Goal: Information Seeking & Learning: Learn about a topic

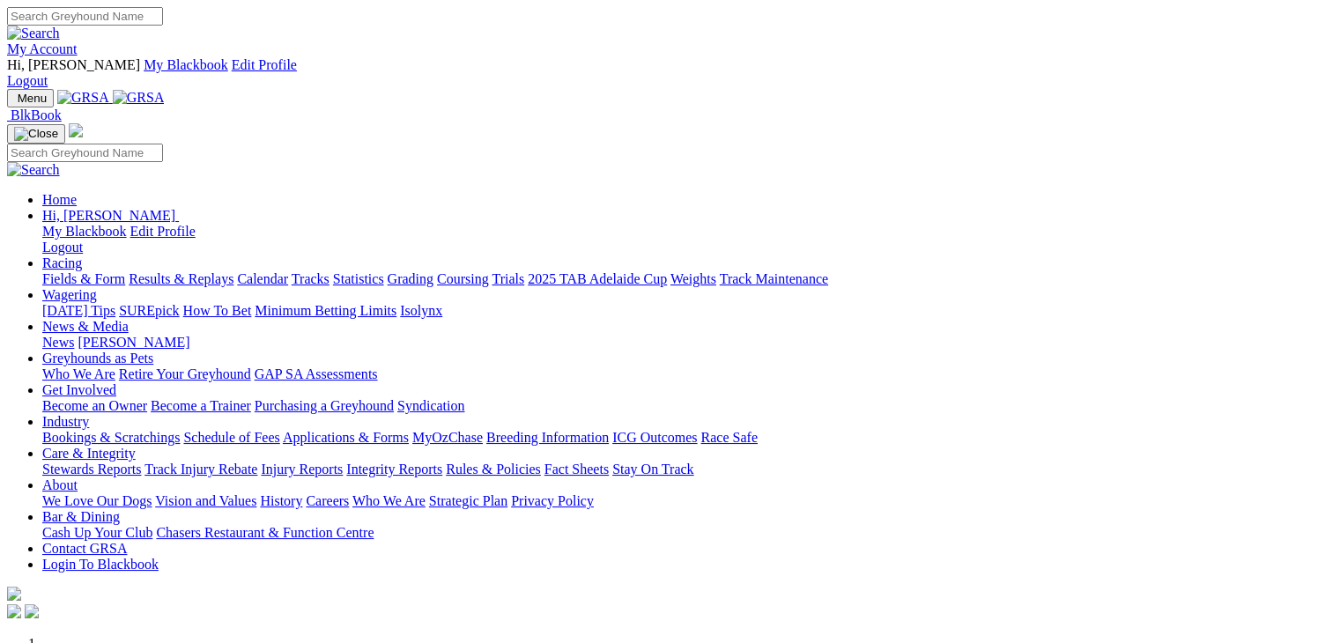
click at [82, 256] on link "Racing" at bounding box center [62, 263] width 40 height 15
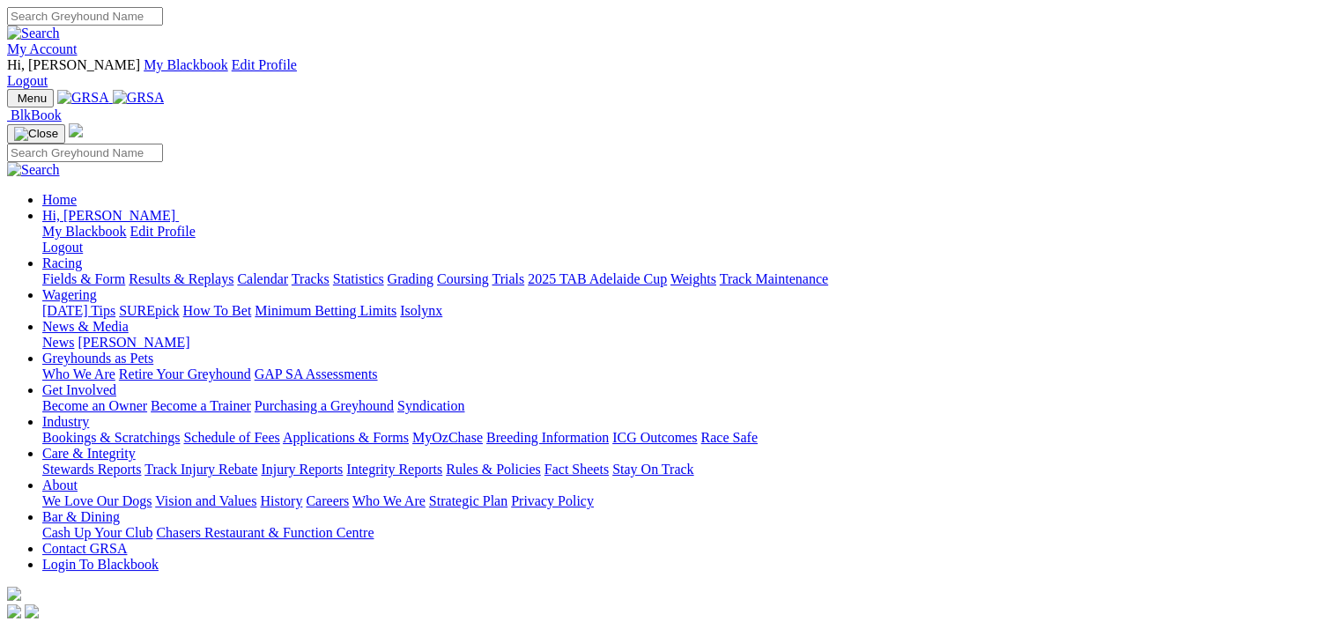
click at [80, 271] on link "Fields & Form" at bounding box center [83, 278] width 83 height 15
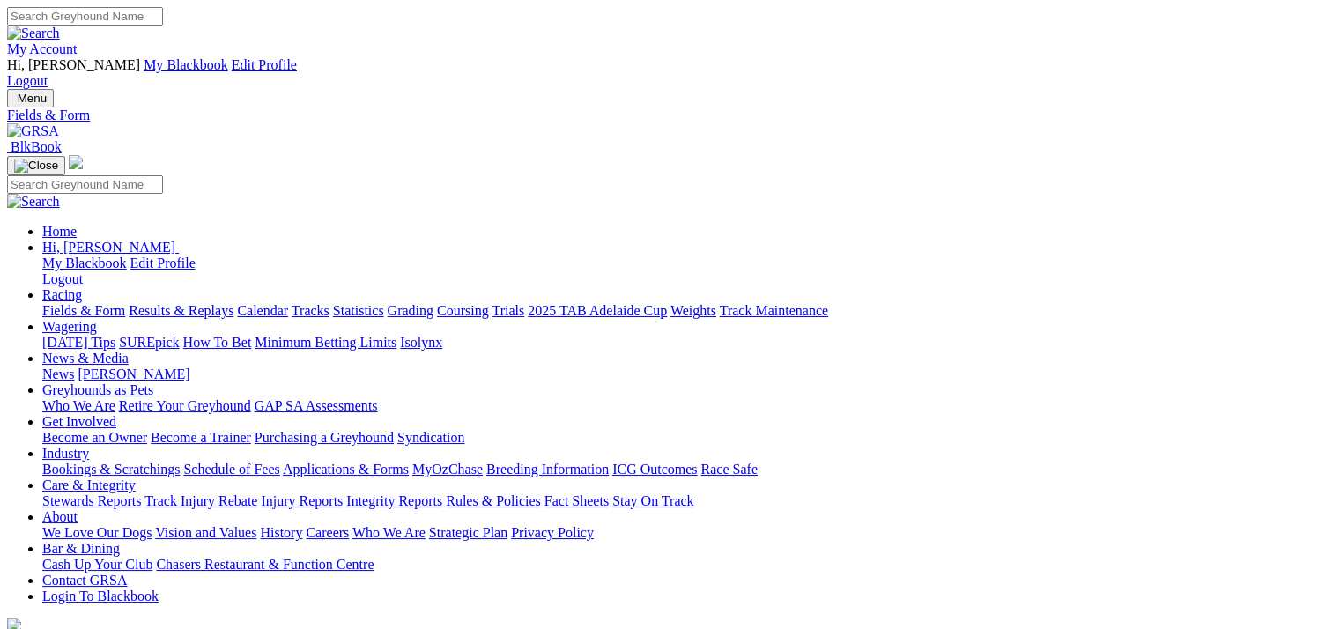
select select "WA"
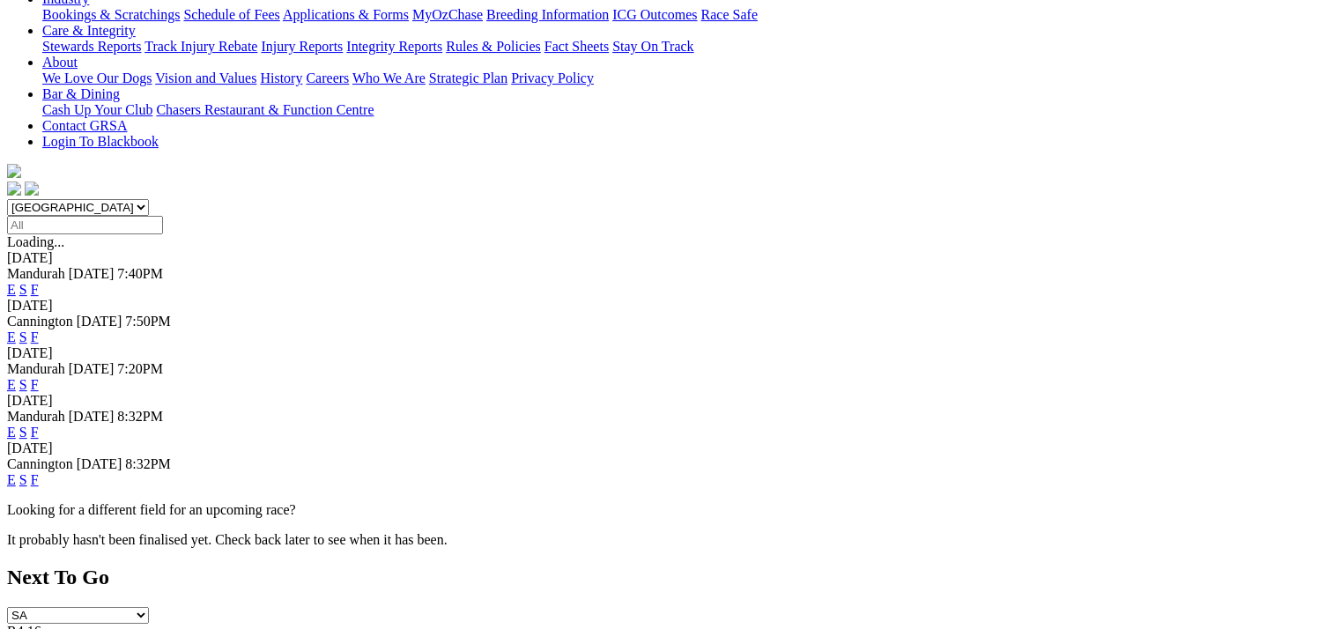
scroll to position [529, 0]
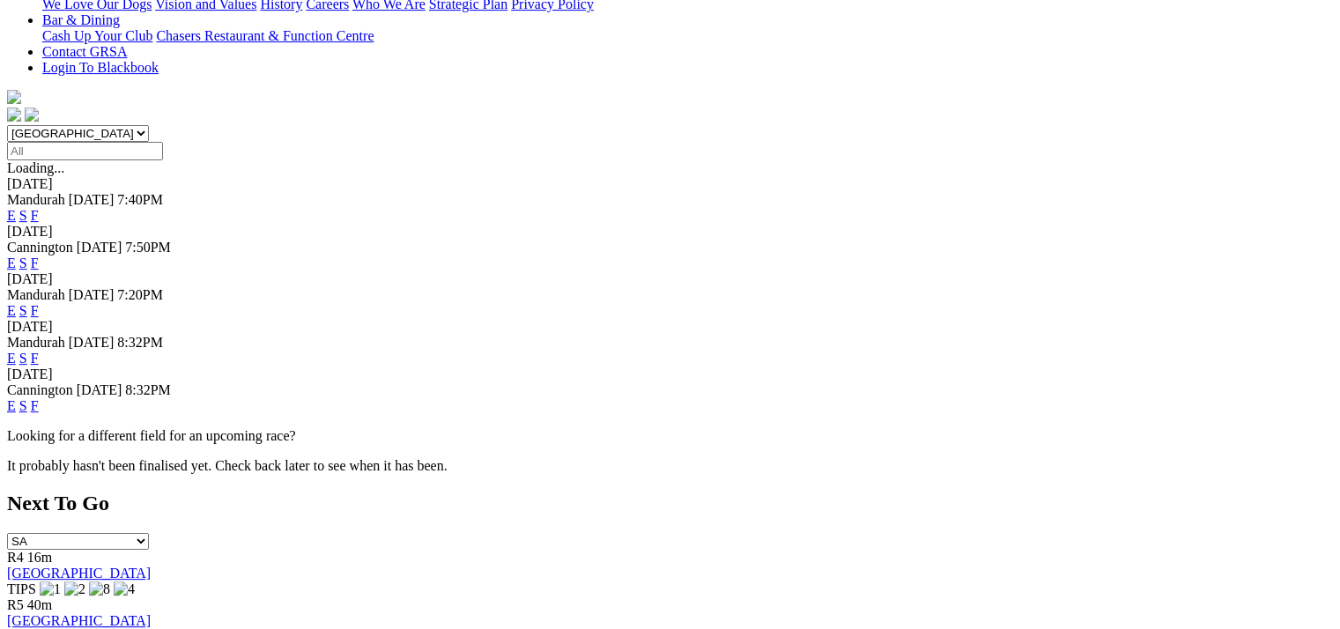
click at [16, 398] on link "E" at bounding box center [11, 405] width 9 height 15
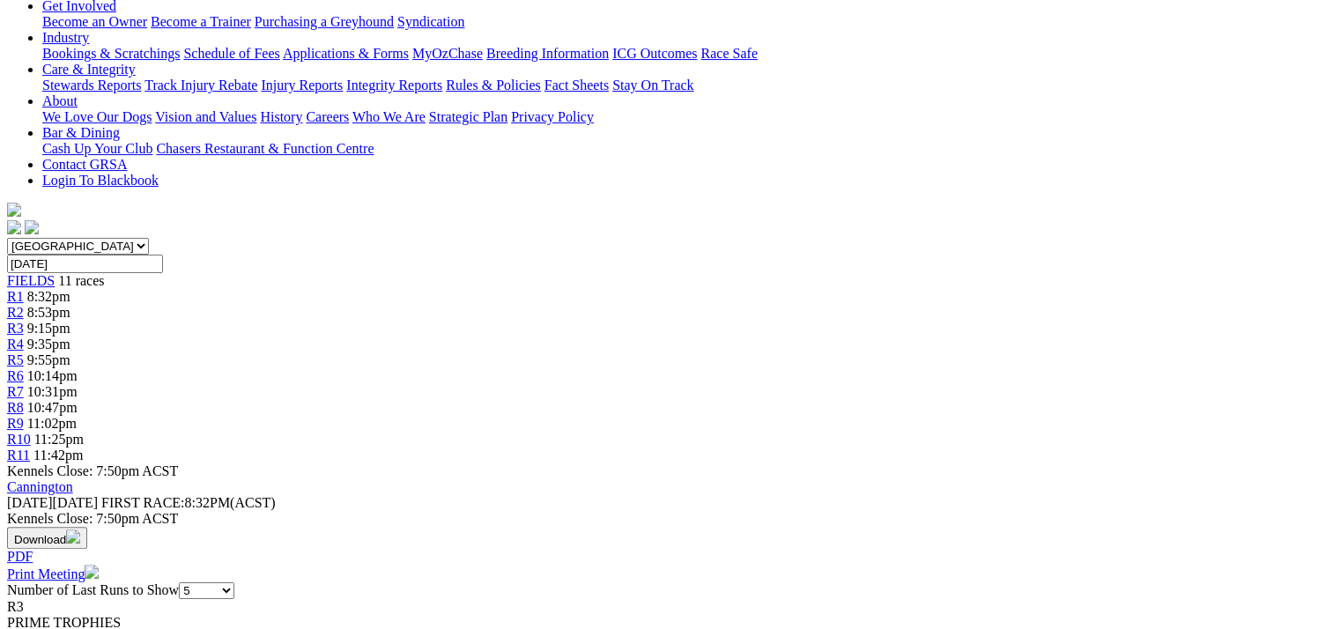
scroll to position [441, 0]
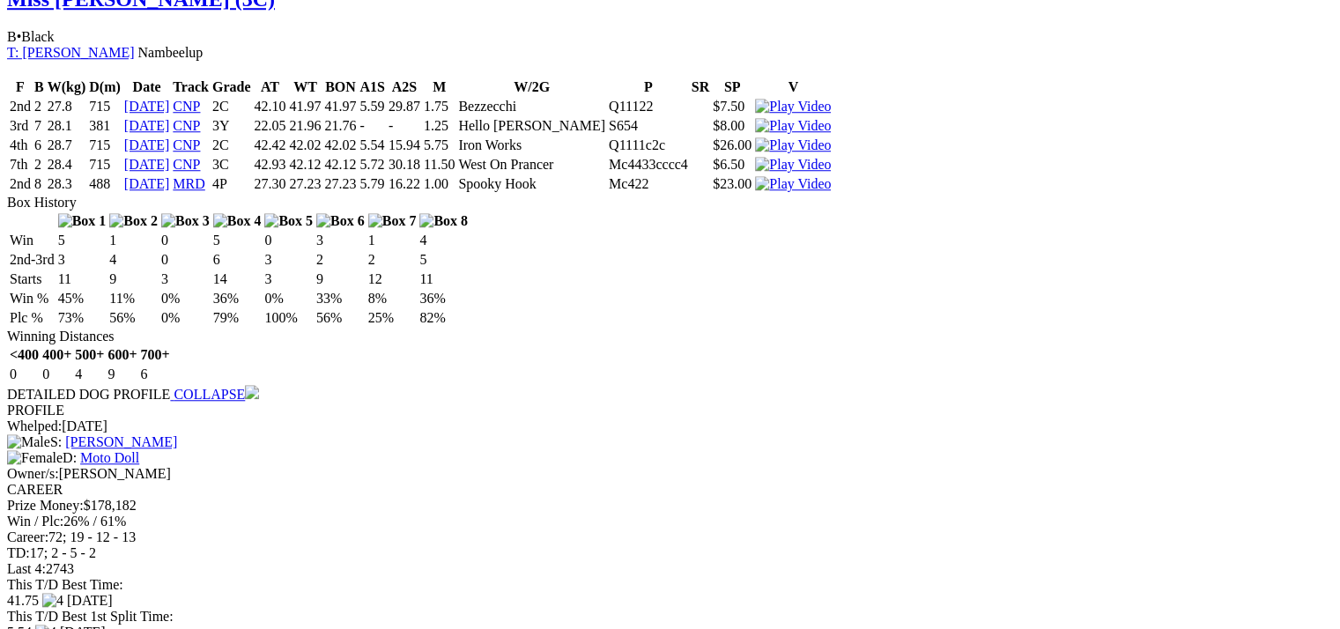
scroll to position [0, 0]
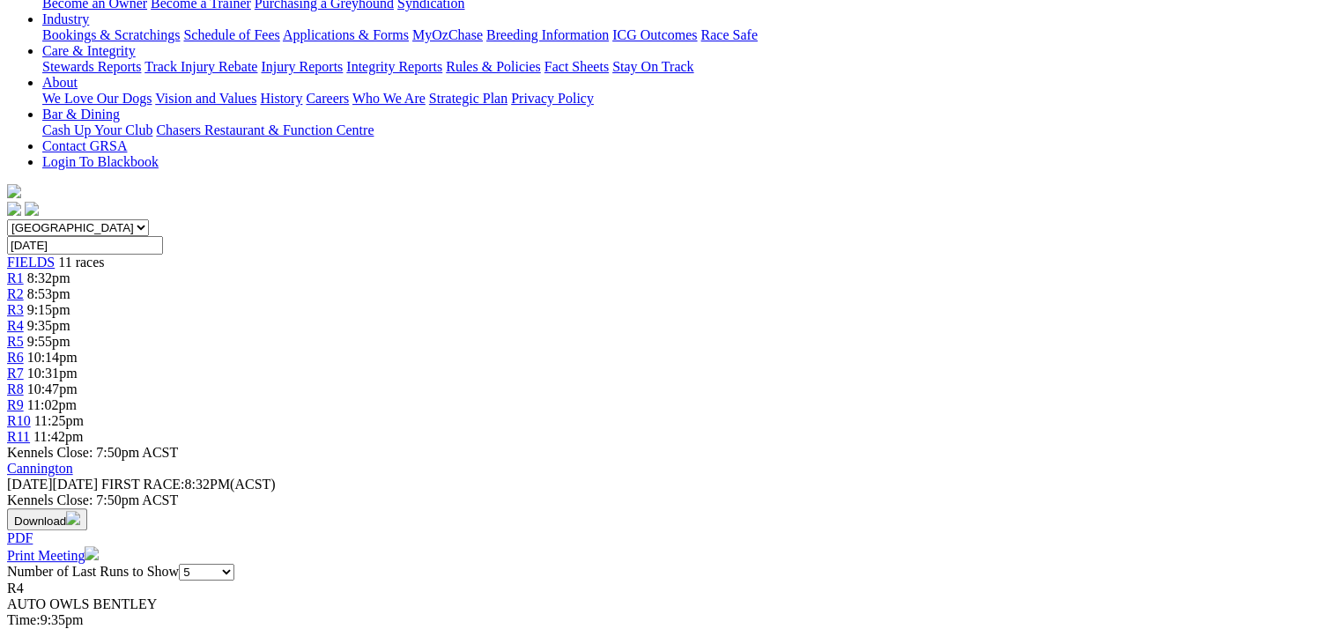
scroll to position [441, 0]
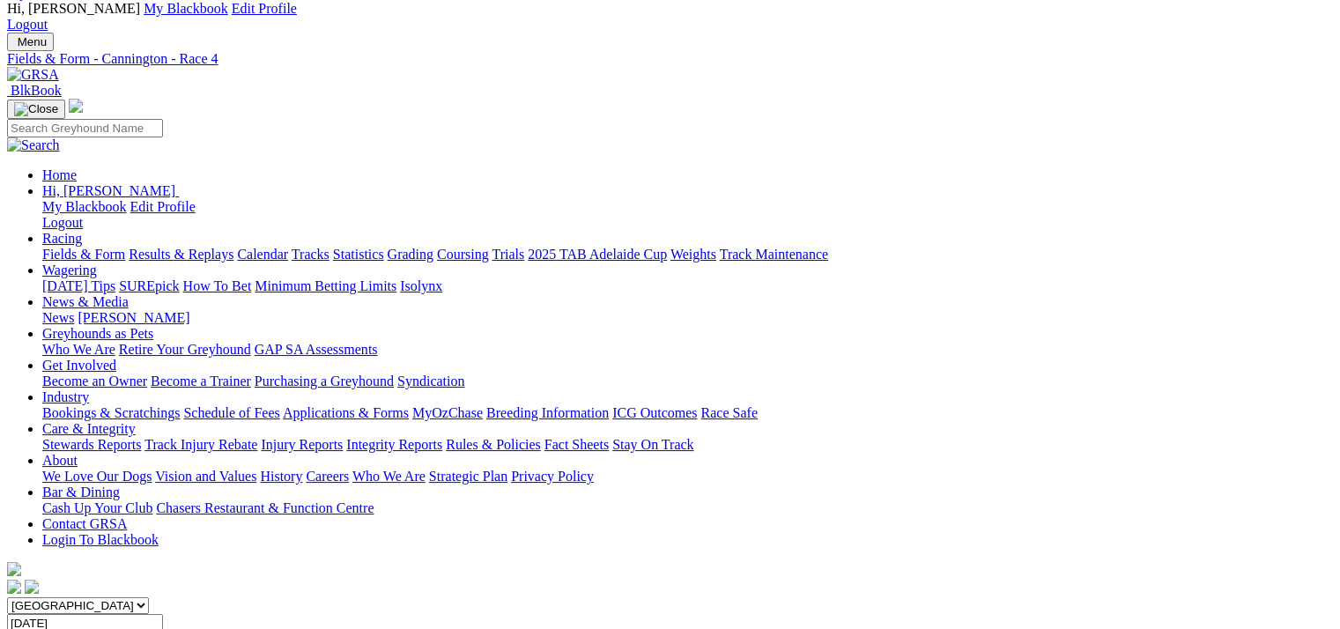
scroll to position [0, 0]
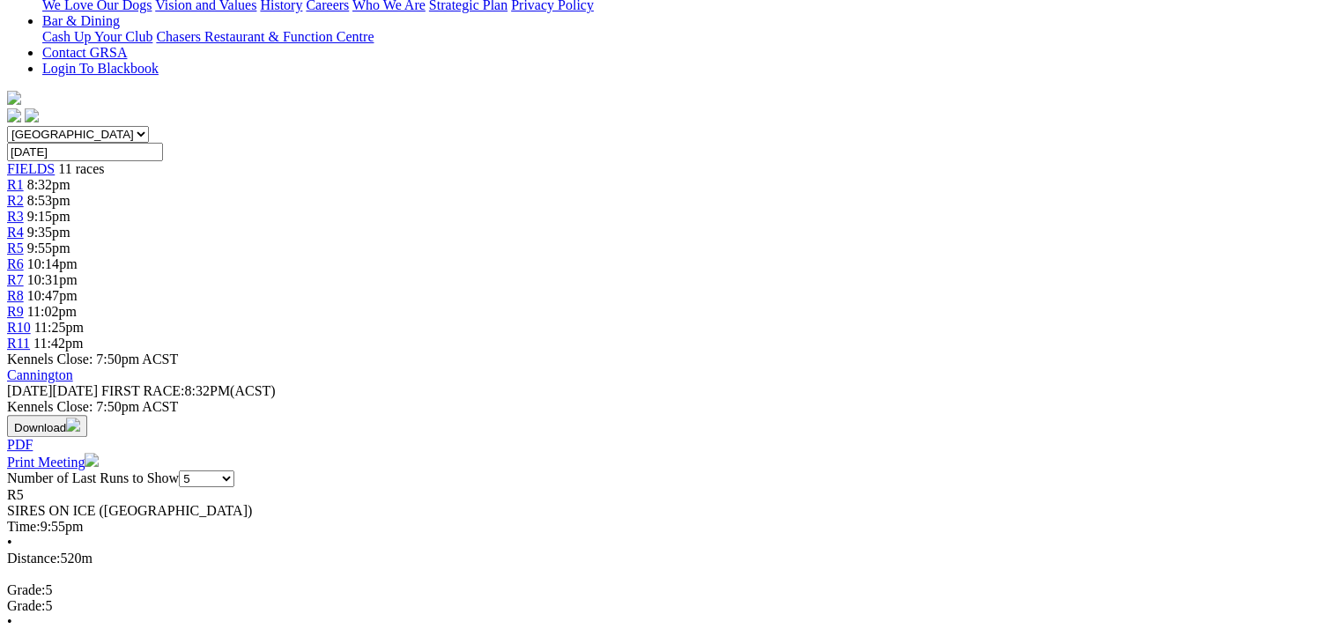
scroll to position [529, 0]
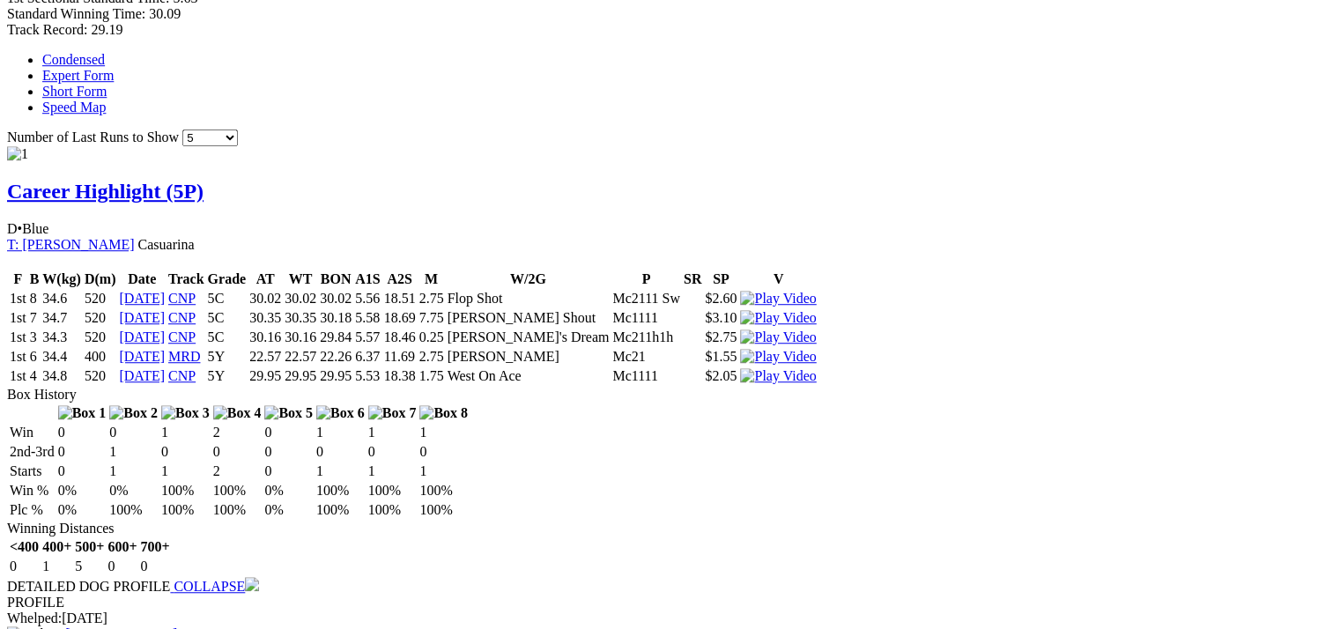
scroll to position [0, 0]
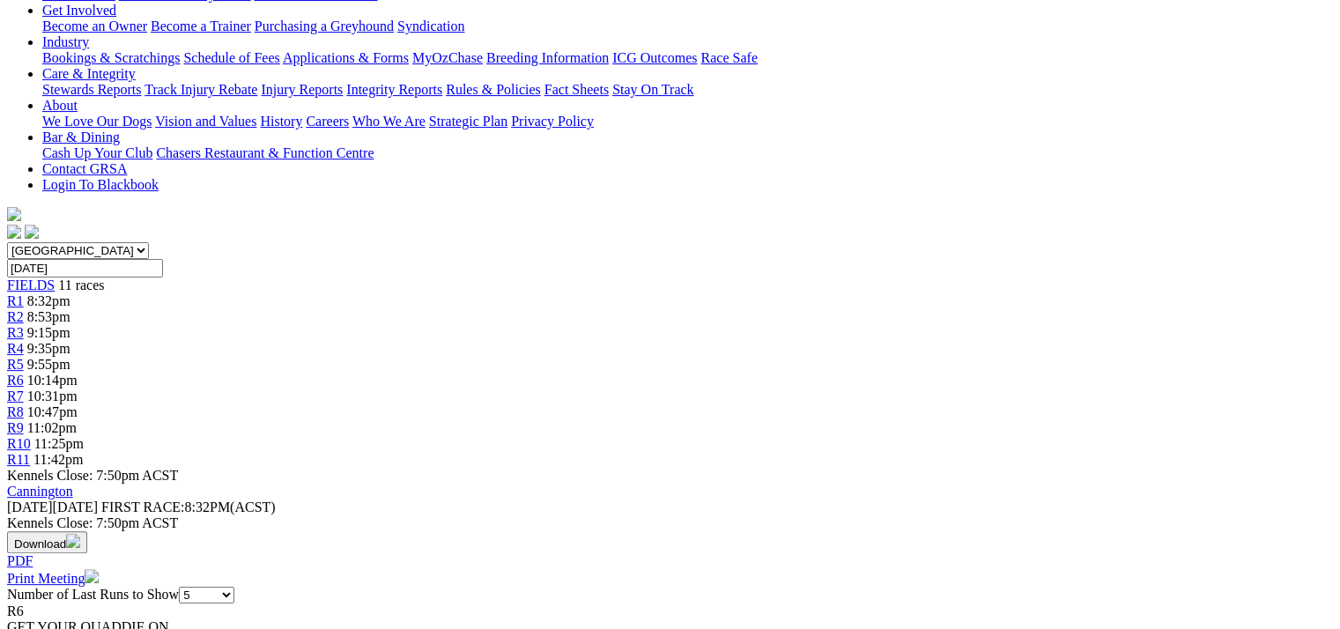
scroll to position [529, 0]
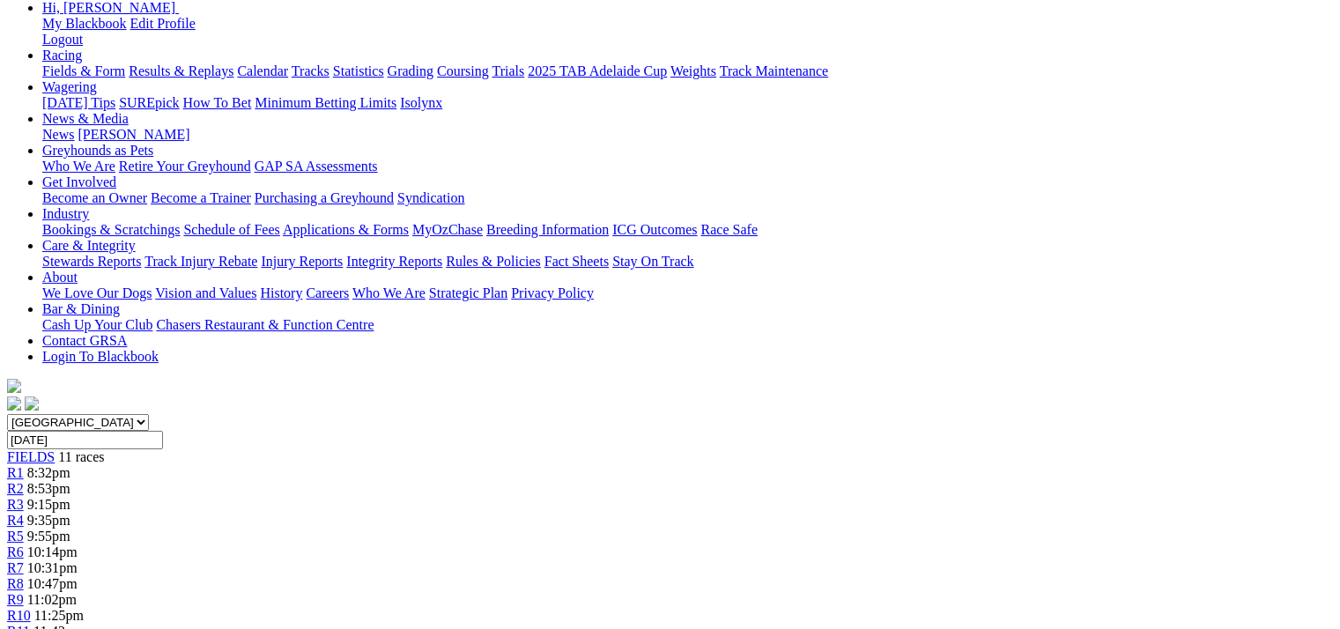
scroll to position [0, 0]
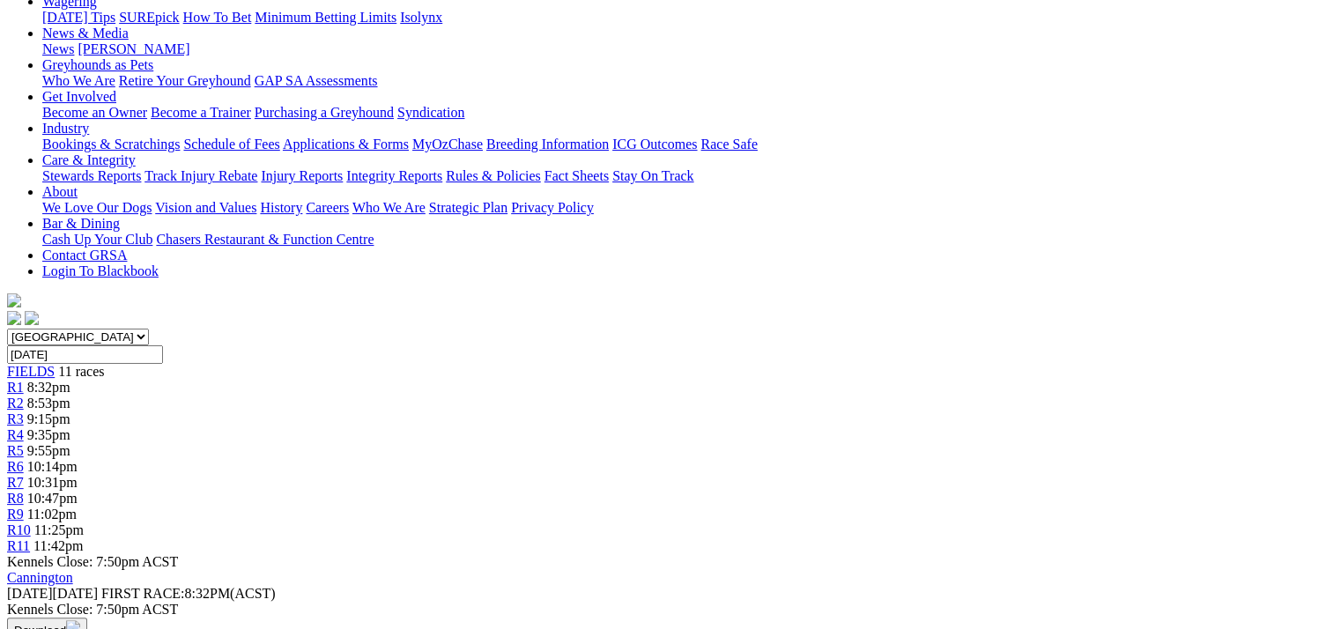
scroll to position [441, 0]
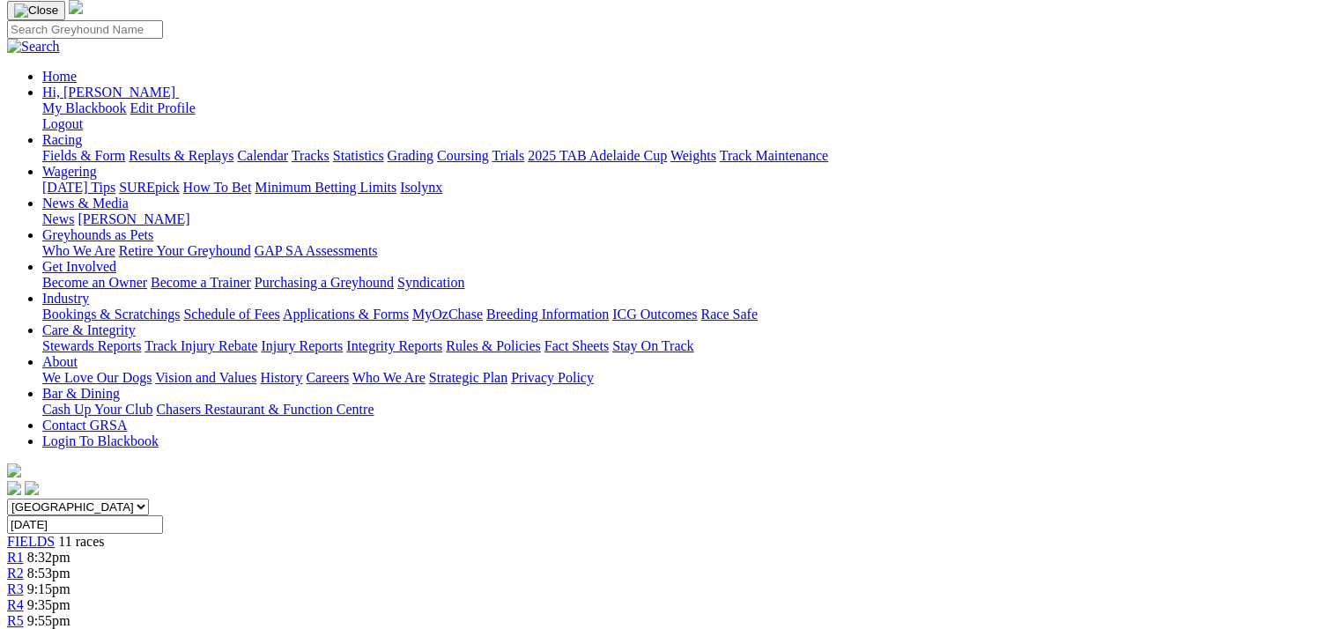
scroll to position [0, 0]
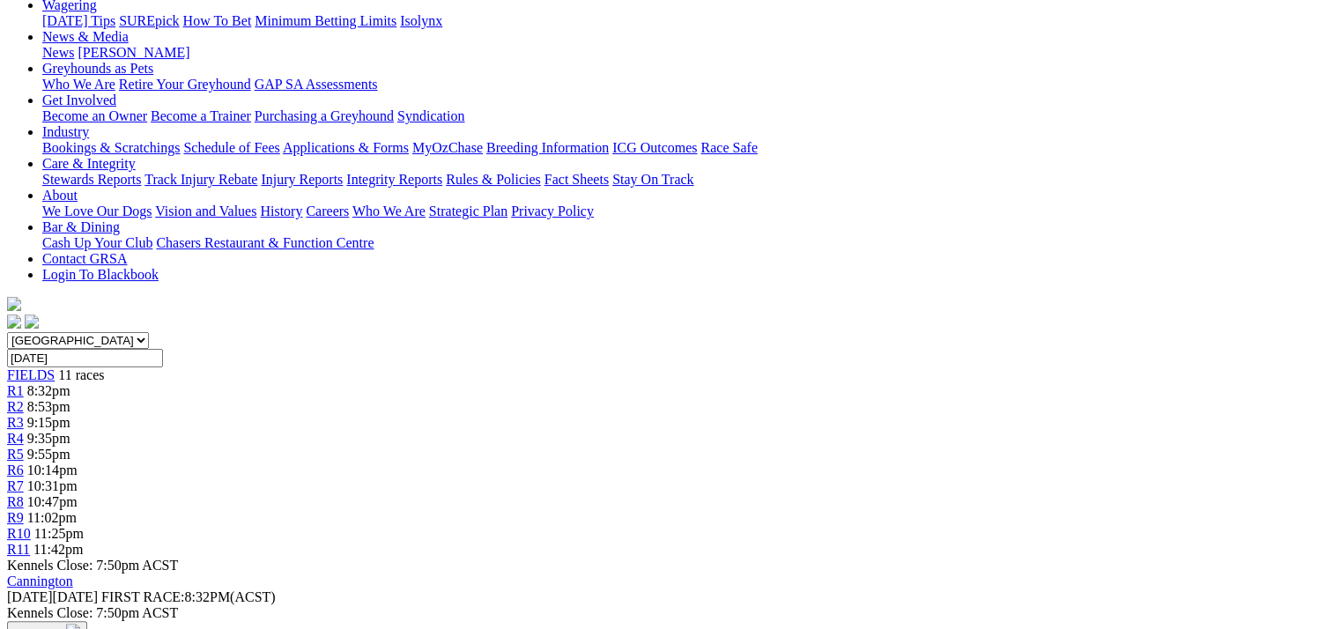
scroll to position [441, 0]
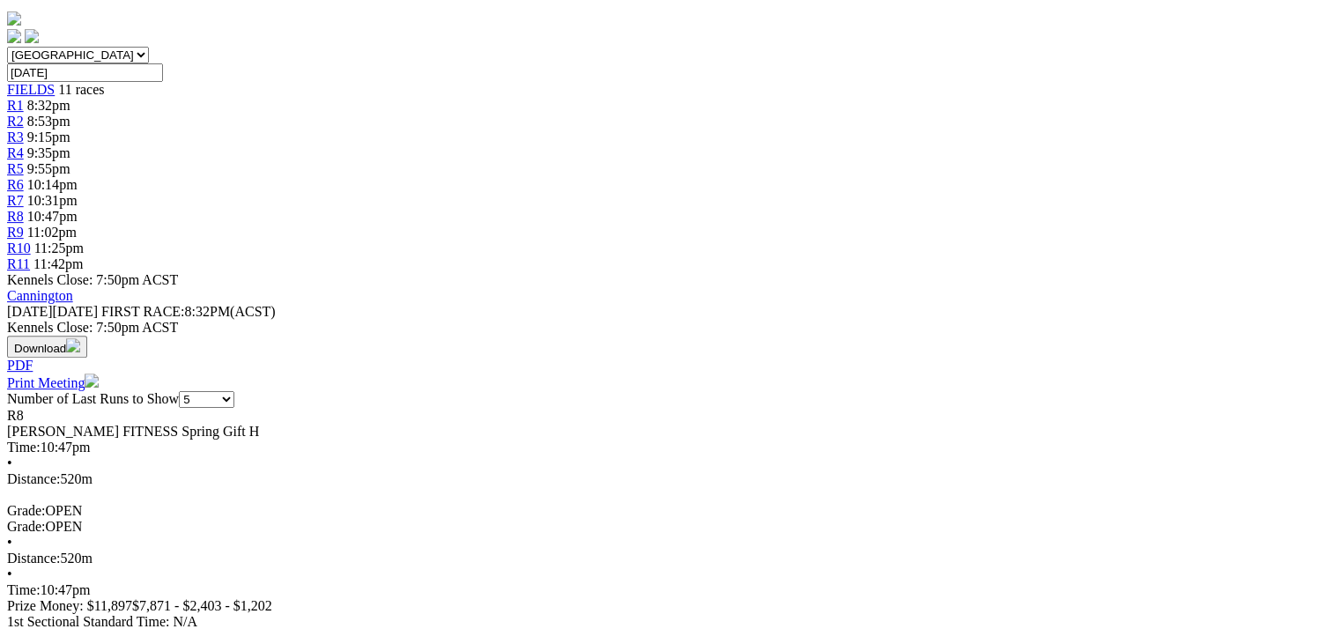
scroll to position [0, 0]
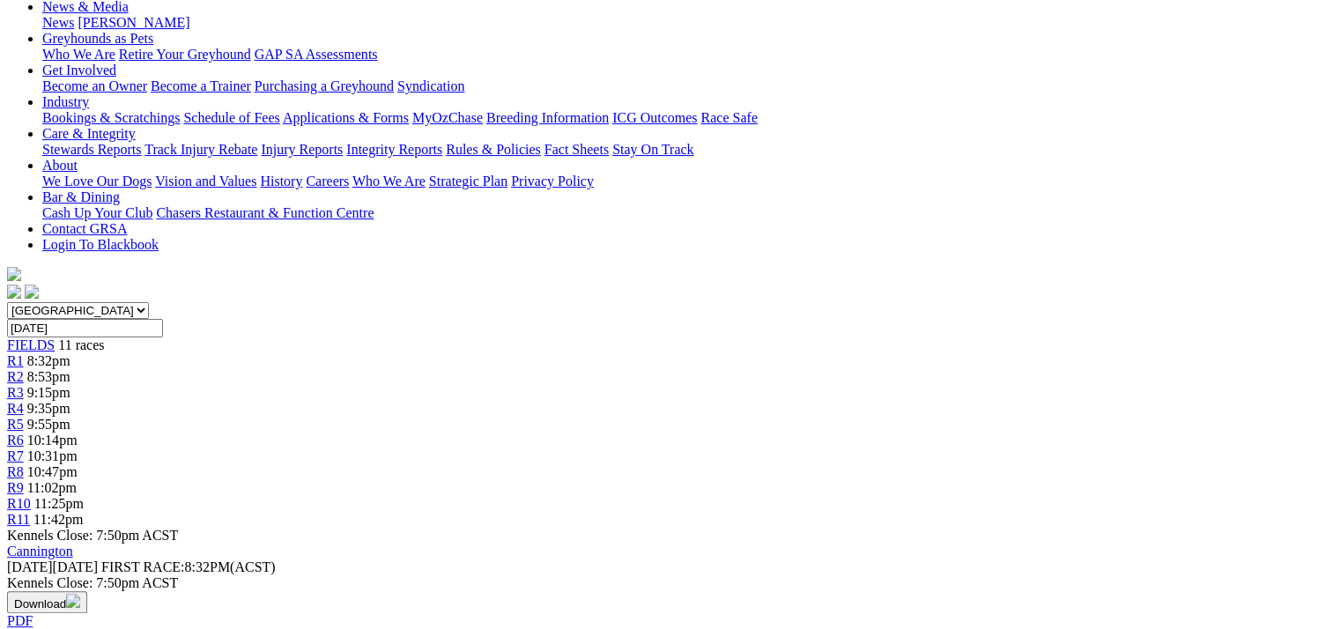
scroll to position [353, 0]
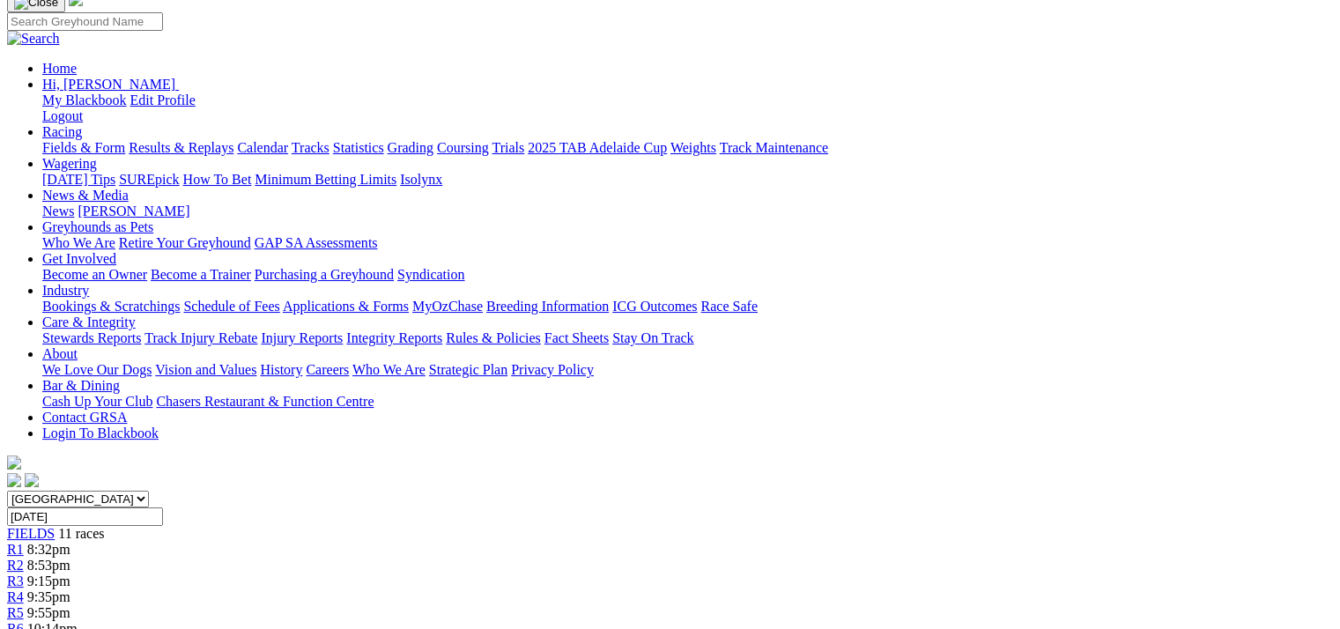
scroll to position [0, 0]
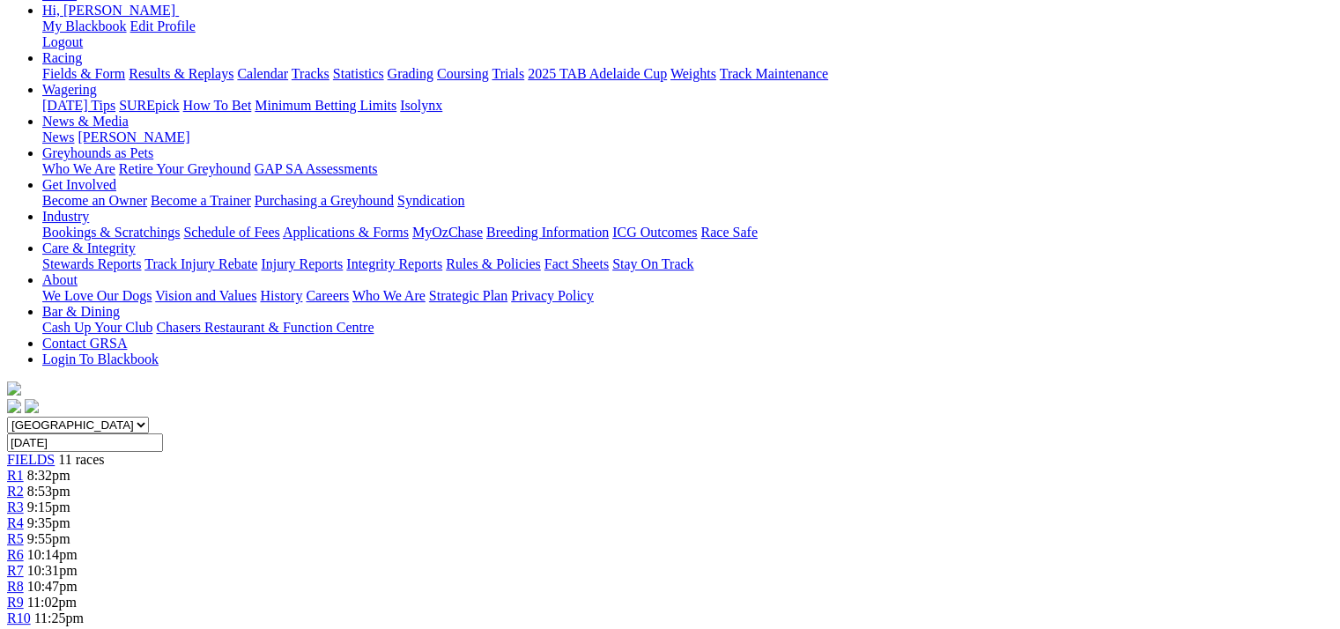
scroll to position [264, 0]
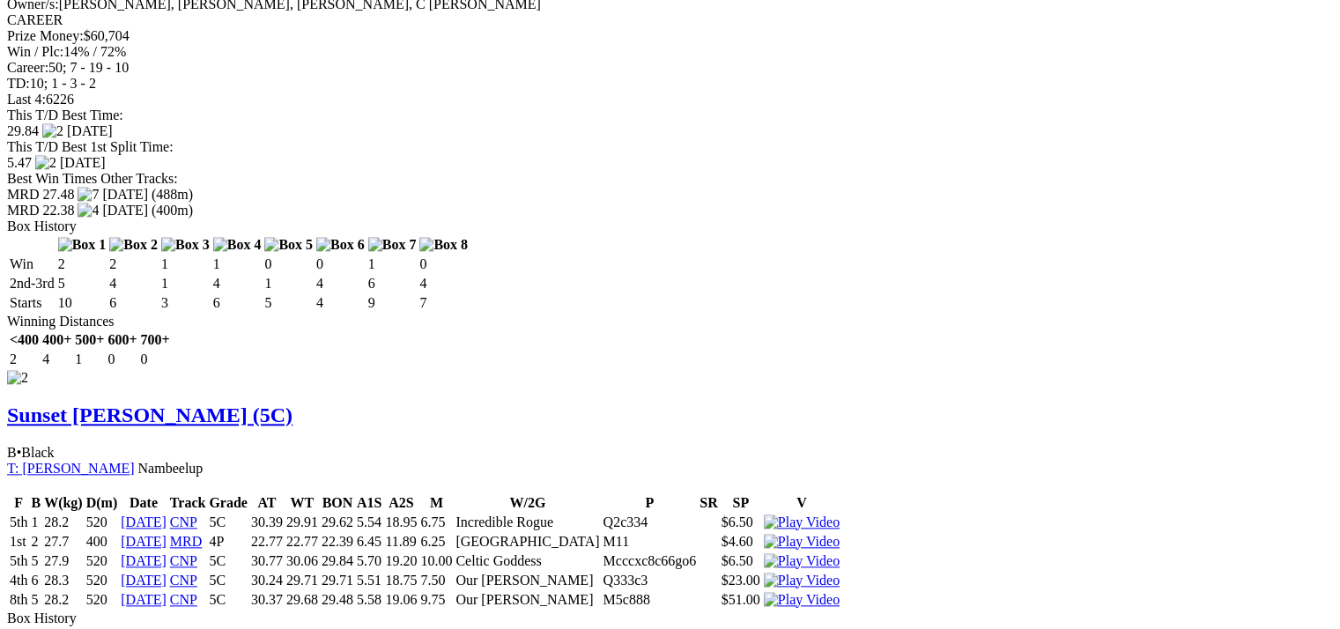
scroll to position [1939, 0]
